Goal: Communication & Community: Answer question/provide support

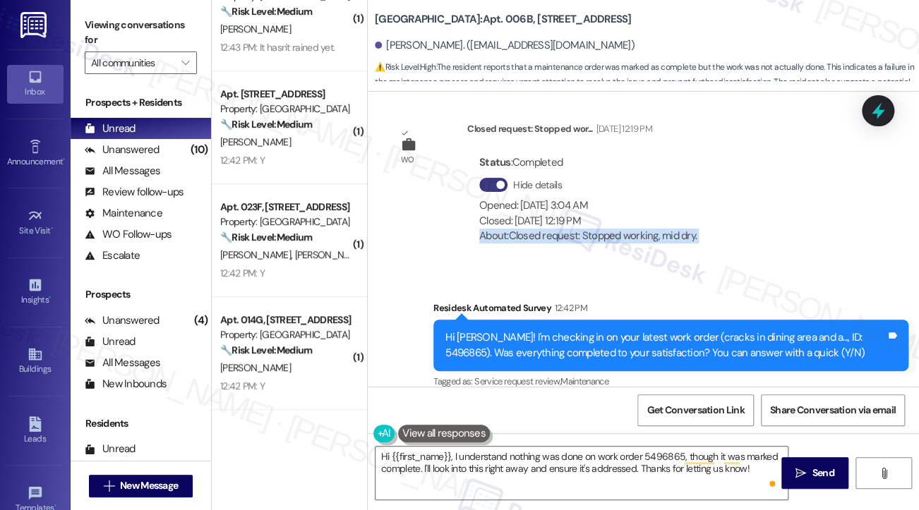
scroll to position [29878, 0]
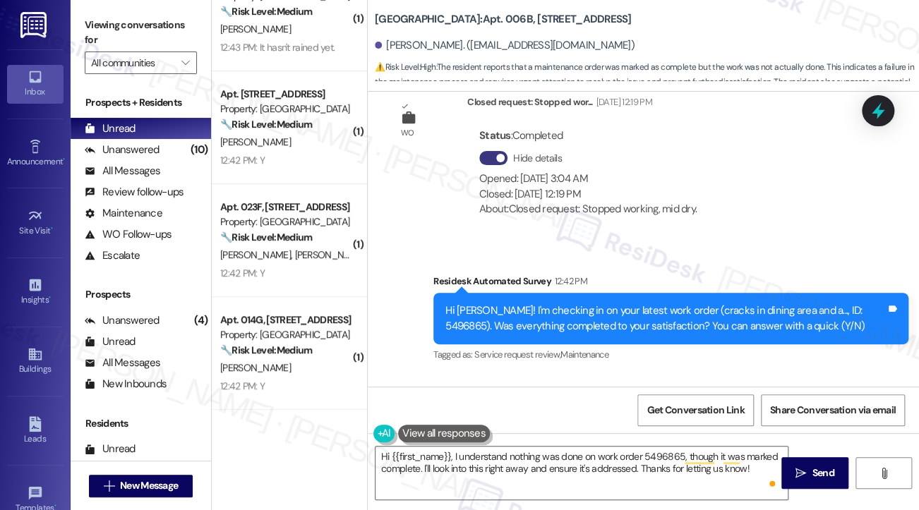
click at [446, 453] on div "N Nothing was done on this. Maintenance order marked as complete, was not. I ha…" at bounding box center [621, 491] width 441 height 76
click at [490, 453] on div "N Nothing was done on this. Maintenance order marked as complete, was not. I ha…" at bounding box center [621, 491] width 441 height 76
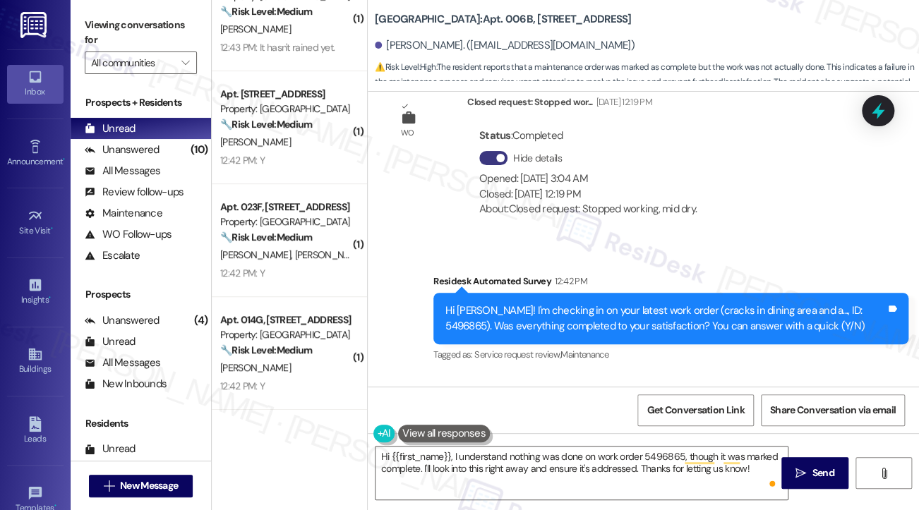
click at [490, 453] on div "N Nothing was done on this. Maintenance order marked as complete, was not. I ha…" at bounding box center [621, 491] width 441 height 76
click at [401, 453] on div "N Nothing was done on this. Maintenance order marked as complete, was not. I ha…" at bounding box center [621, 491] width 441 height 76
drag, startPoint x: 398, startPoint y: 291, endPoint x: 554, endPoint y: 341, distance: 163.9
click at [554, 443] on div "N Nothing was done on this. Maintenance order marked as complete, was not. I ha…" at bounding box center [626, 491] width 475 height 97
copy div "Nothing was done on this. Maintenance order marked as complete, was not. I have…"
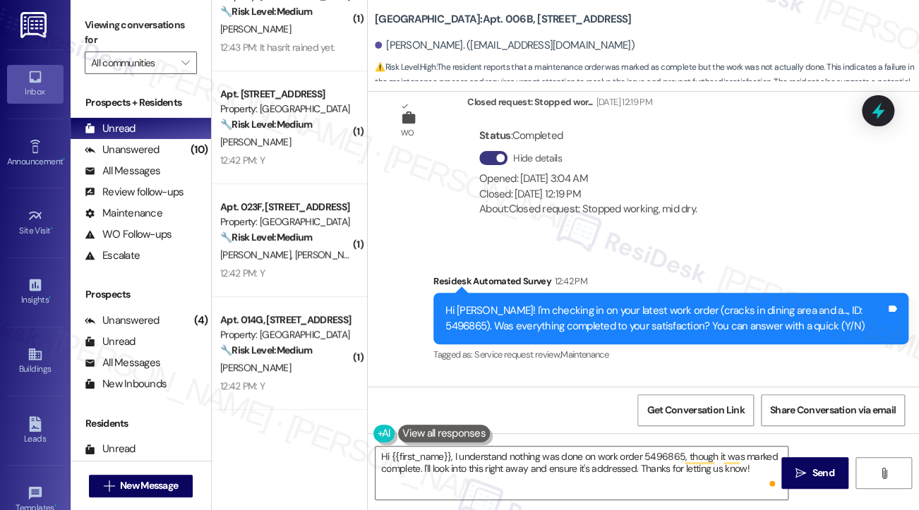
click at [95, 30] on label "Viewing conversations for" at bounding box center [141, 32] width 112 height 37
click at [539, 453] on div "N Nothing was done on this. Maintenance order marked as complete, was not. I ha…" at bounding box center [621, 491] width 441 height 76
click at [712, 304] on div "Hi [PERSON_NAME]! I'm checking in on your latest work order (cracks in dining a…" at bounding box center [666, 319] width 441 height 30
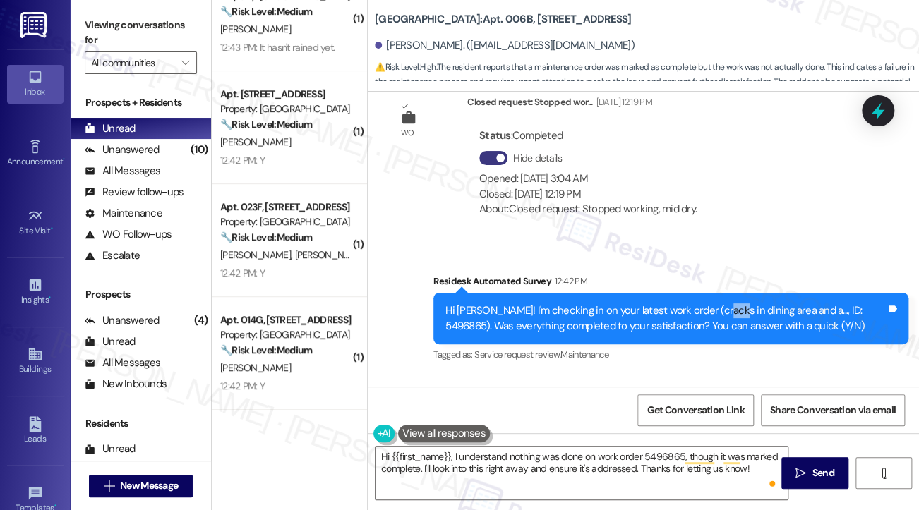
click at [711, 304] on div "Hi [PERSON_NAME]! I'm checking in on your latest work order (cracks in dining a…" at bounding box center [666, 319] width 441 height 30
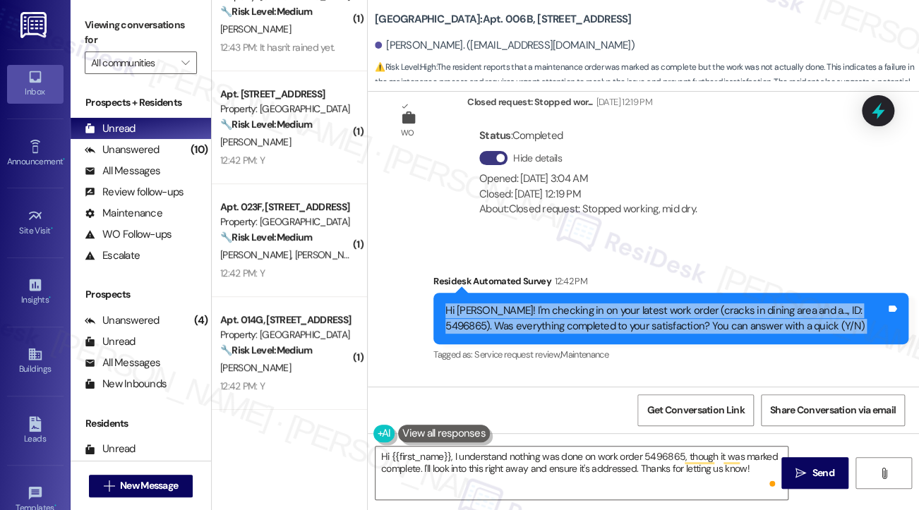
click at [711, 304] on div "Hi [PERSON_NAME]! I'm checking in on your latest work order (cracks in dining a…" at bounding box center [666, 319] width 441 height 30
click at [609, 304] on div "Hi [PERSON_NAME]! I'm checking in on your latest work order (cracks in dining a…" at bounding box center [666, 319] width 441 height 30
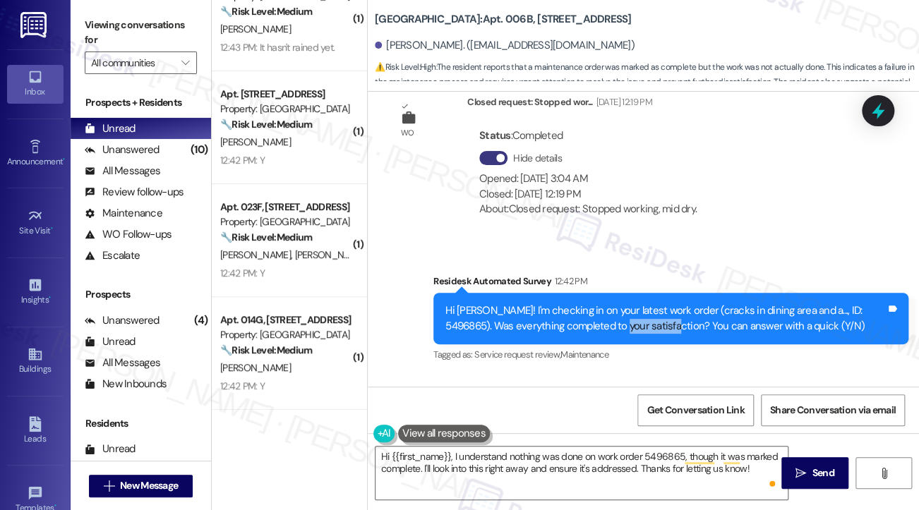
click at [609, 304] on div "Hi [PERSON_NAME]! I'm checking in on your latest work order (cracks in dining a…" at bounding box center [666, 319] width 441 height 30
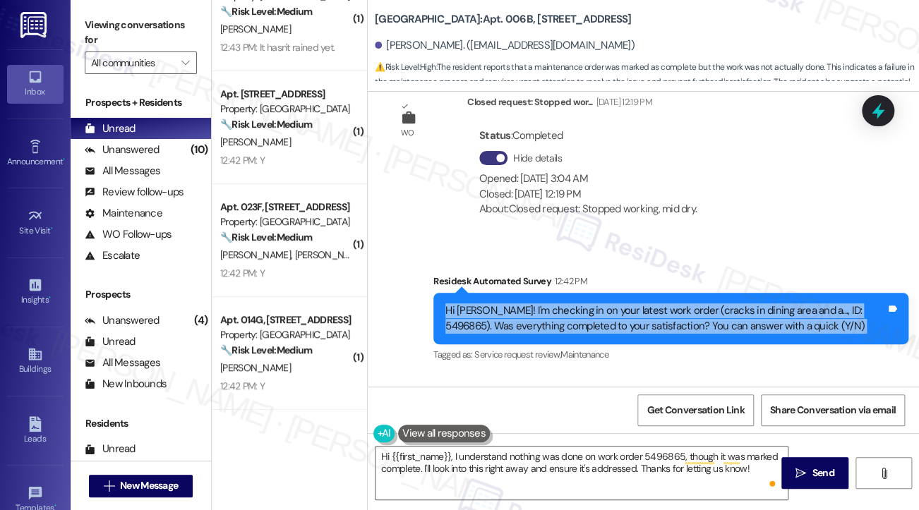
click at [609, 304] on div "Hi [PERSON_NAME]! I'm checking in on your latest work order (cracks in dining a…" at bounding box center [666, 319] width 441 height 30
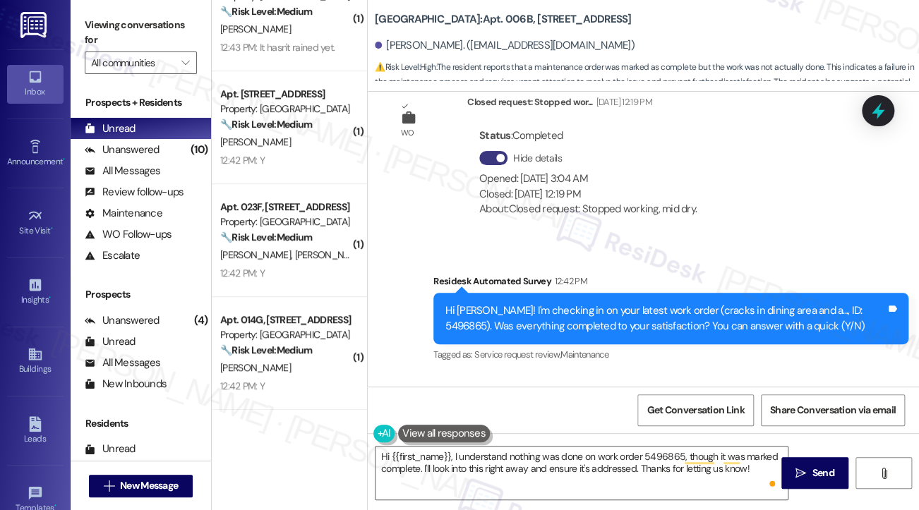
click at [104, 44] on label "Viewing conversations for" at bounding box center [141, 32] width 112 height 37
click at [485, 304] on div "Hi [PERSON_NAME]! I'm checking in on your latest work order (cracks in dining a…" at bounding box center [666, 319] width 441 height 30
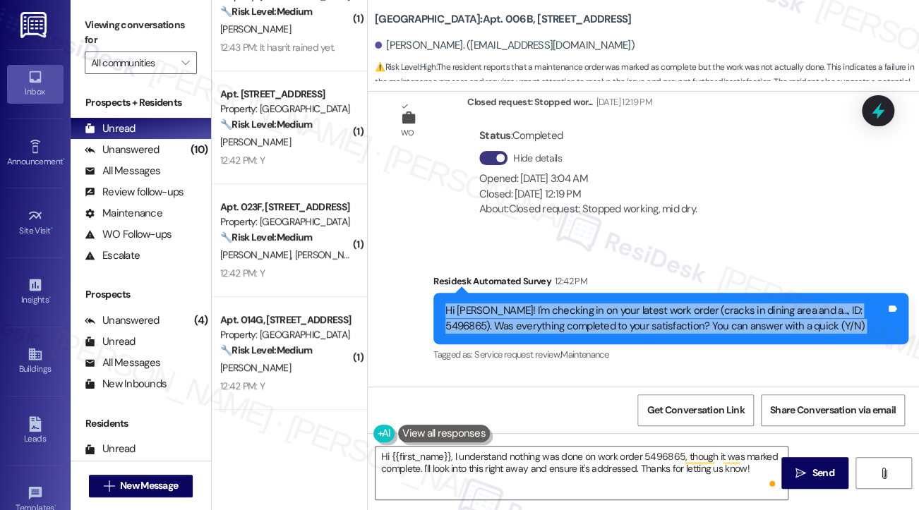
click at [485, 304] on div "Hi [PERSON_NAME]! I'm checking in on your latest work order (cracks in dining a…" at bounding box center [666, 319] width 441 height 30
copy div "Hi [PERSON_NAME]! I'm checking in on your latest work order (cracks in dining a…"
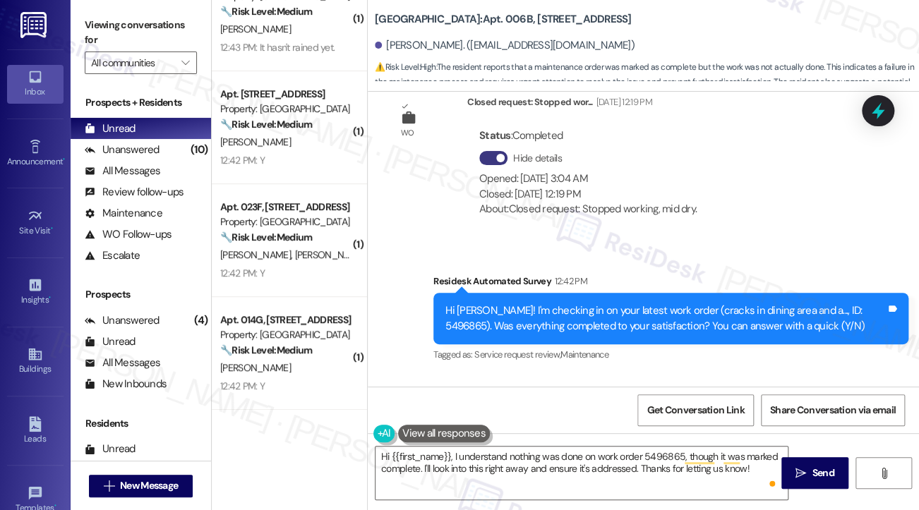
drag, startPoint x: 97, startPoint y: 22, endPoint x: 119, endPoint y: 33, distance: 24.6
click at [97, 22] on label "Viewing conversations for" at bounding box center [141, 32] width 112 height 37
drag, startPoint x: 399, startPoint y: 289, endPoint x: 568, endPoint y: 342, distance: 177.5
click at [568, 453] on div "N Nothing was done on this. Maintenance order marked as complete, was not. I ha…" at bounding box center [621, 491] width 443 height 76
copy div "Nothing was done on this. Maintenance order marked as complete, was not. I have…"
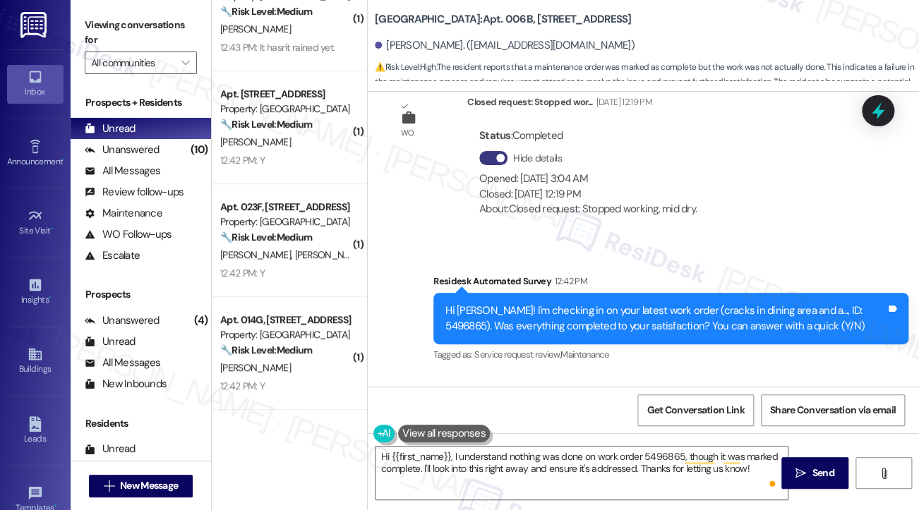
click at [97, 23] on label "Viewing conversations for" at bounding box center [141, 32] width 112 height 37
